Goal: Information Seeking & Learning: Find specific fact

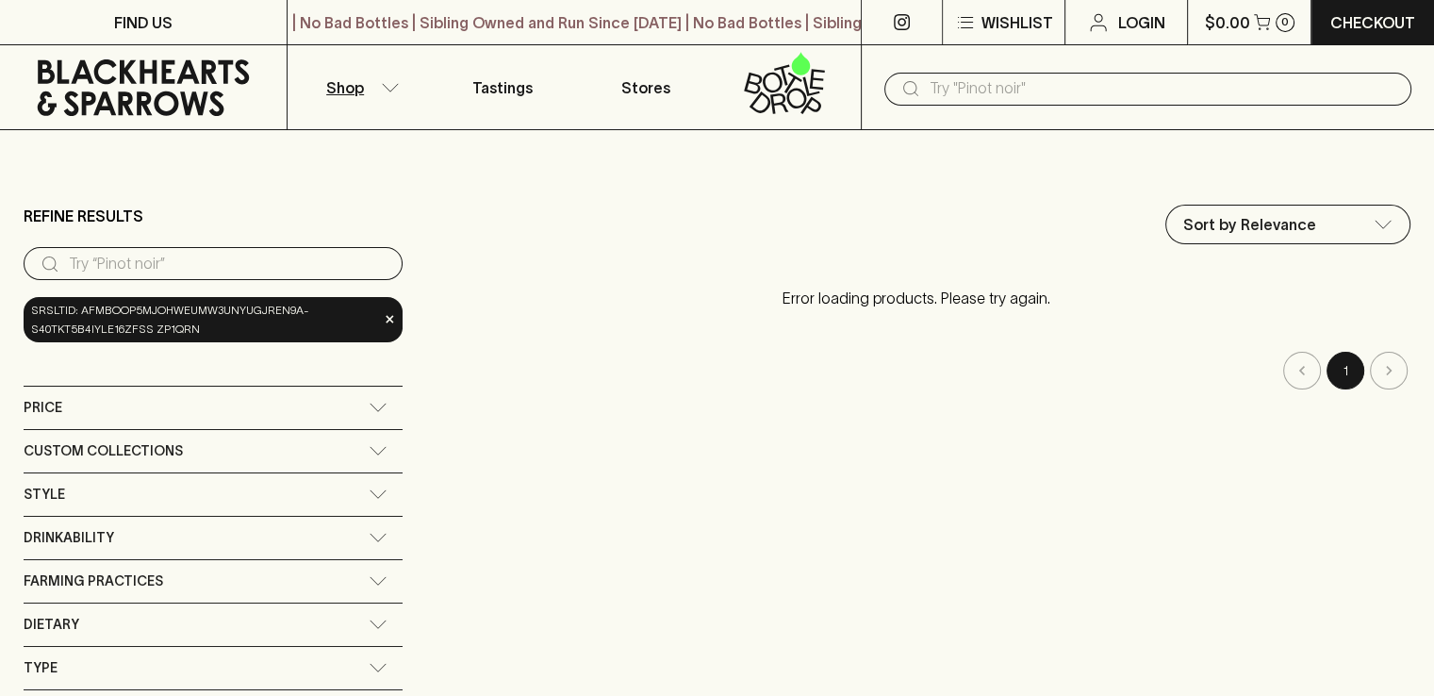
click at [206, 262] on input "search" at bounding box center [228, 264] width 319 height 30
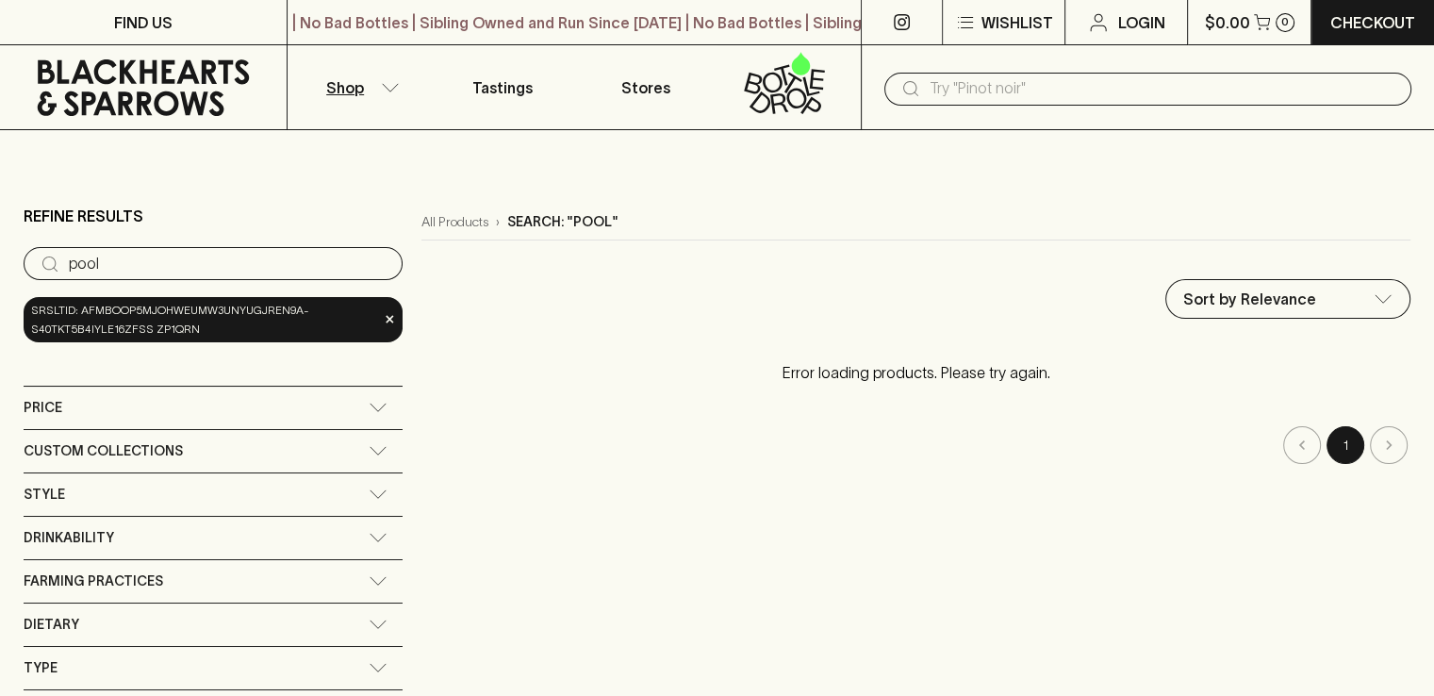
type input "pool"
click at [361, 269] on input "pool" at bounding box center [228, 264] width 319 height 30
click at [365, 256] on input "pool" at bounding box center [228, 264] width 319 height 30
click at [371, 263] on input "pool" at bounding box center [228, 264] width 319 height 30
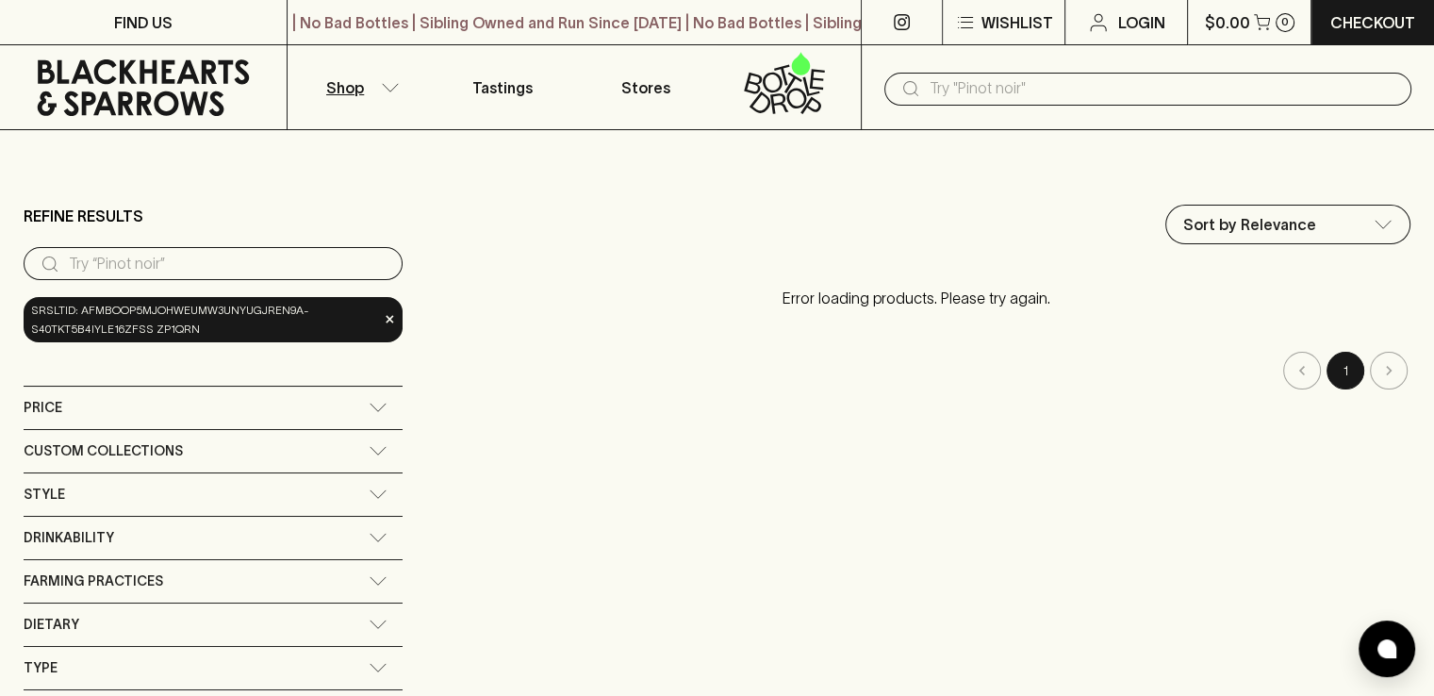
click at [379, 88] on button "Shop" at bounding box center [359, 87] width 143 height 84
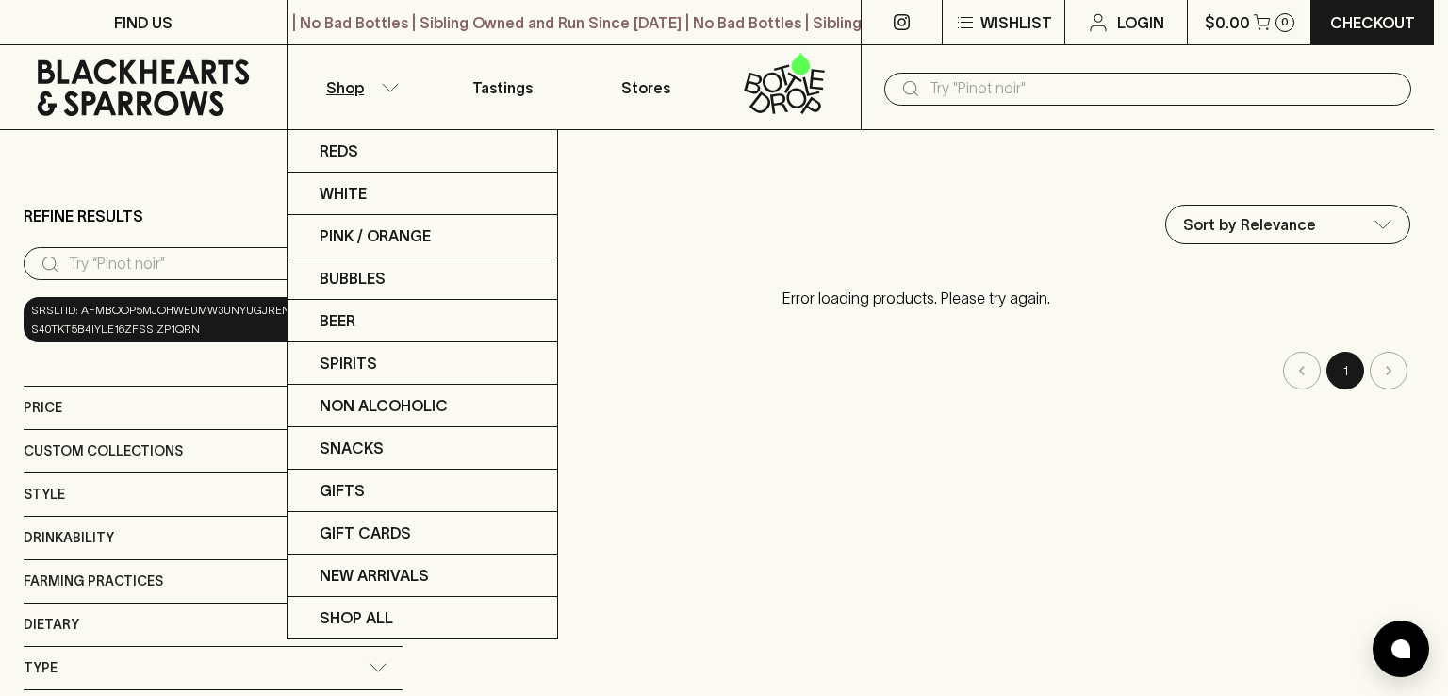
click at [982, 92] on div at bounding box center [724, 348] width 1448 height 696
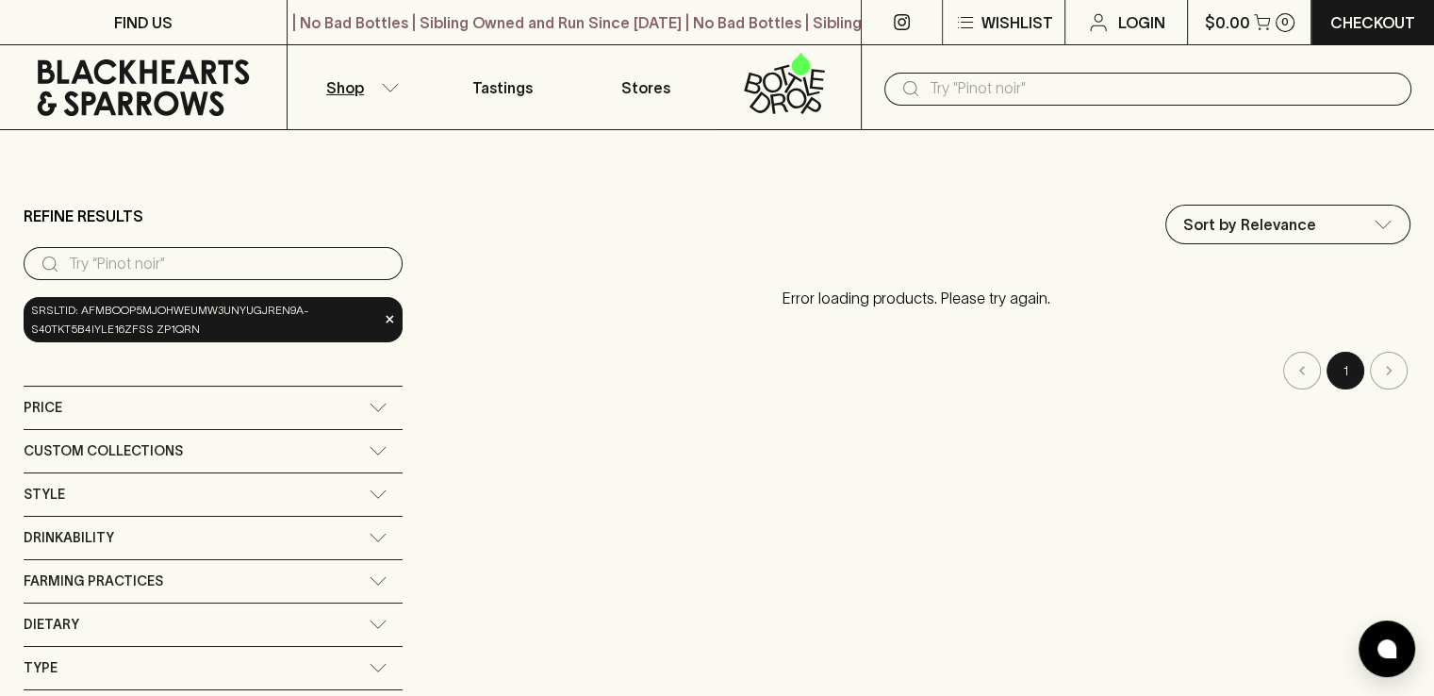
click at [865, 74] on div "​" at bounding box center [1147, 87] width 573 height 85
click at [923, 89] on div "​" at bounding box center [1147, 89] width 527 height 33
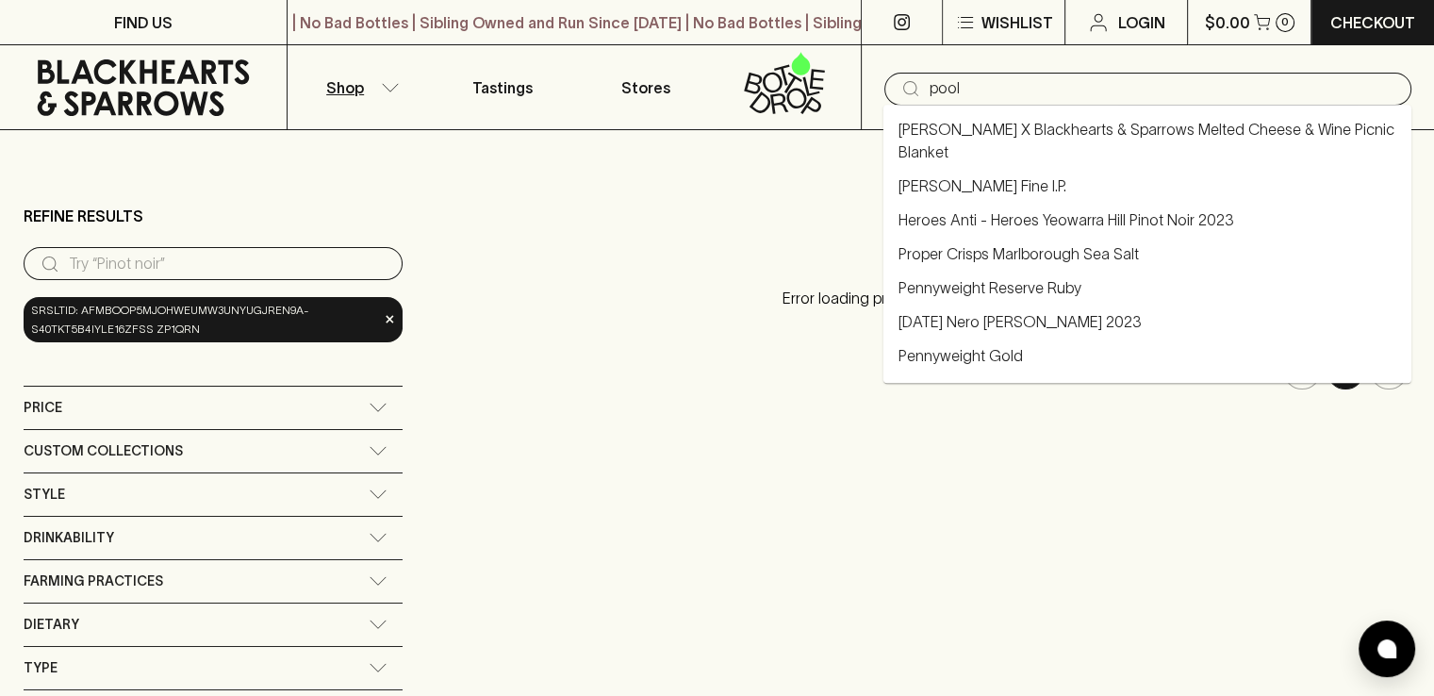
type input "pool"
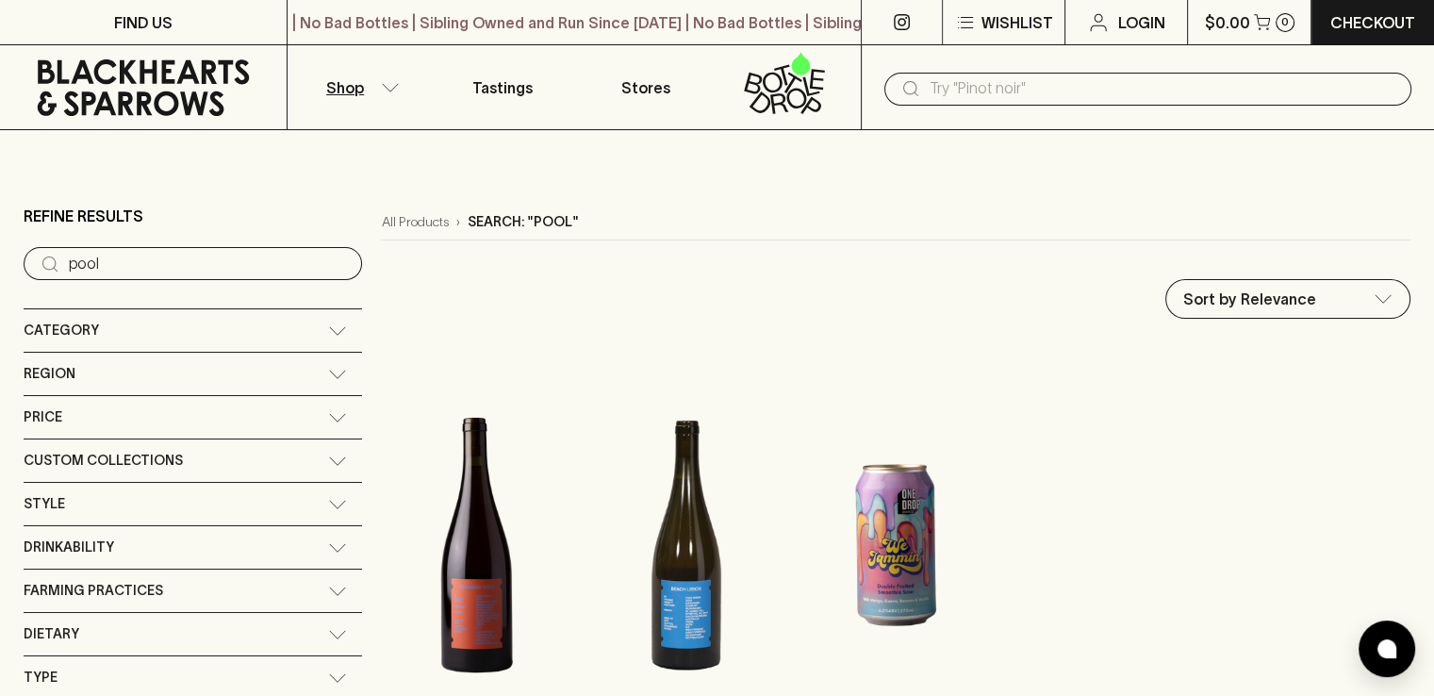
click at [144, 268] on input "pool" at bounding box center [208, 264] width 278 height 30
drag, startPoint x: 142, startPoint y: 265, endPoint x: 0, endPoint y: 269, distance: 142.4
click at [0, 269] on main "Refine Results ​ pool Category + Red Wine + White Wine + Beer + Spirits/Vermout…" at bounding box center [717, 538] width 1434 height 817
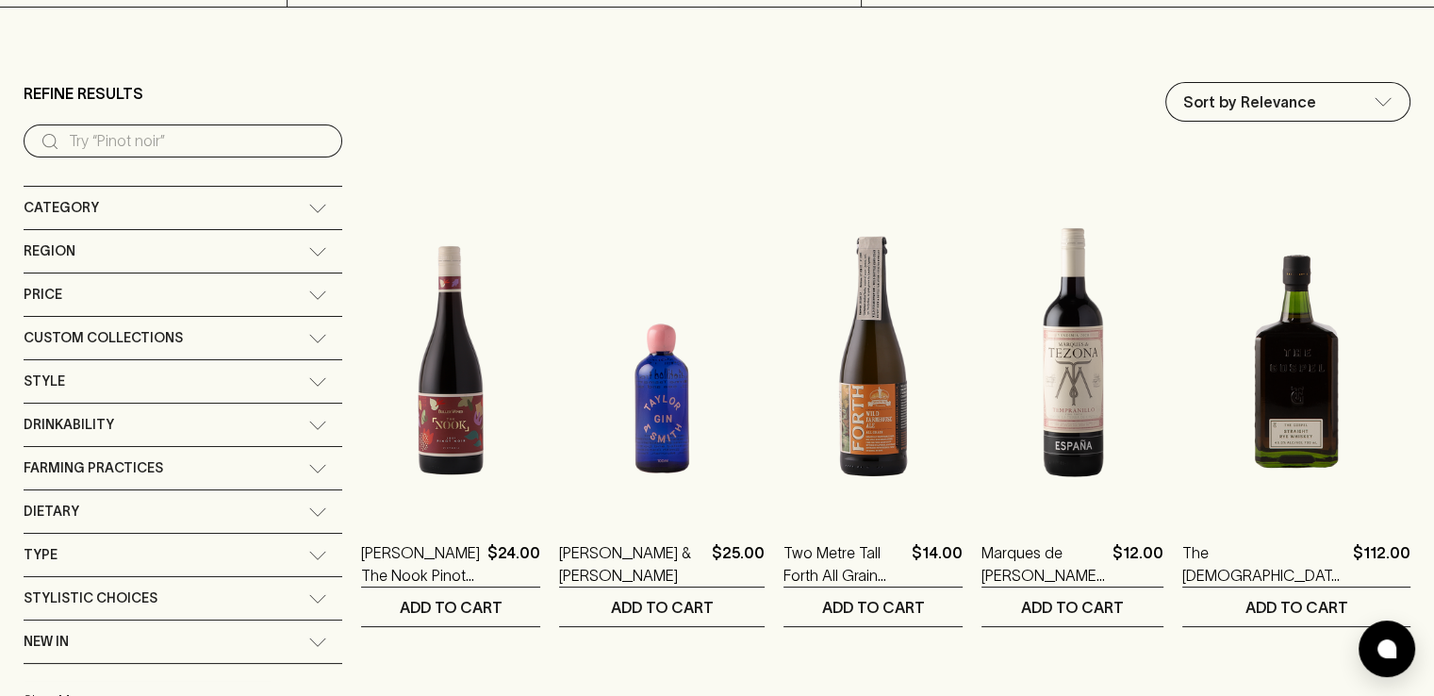
scroll to position [283, 0]
